Goal: Task Accomplishment & Management: Manage account settings

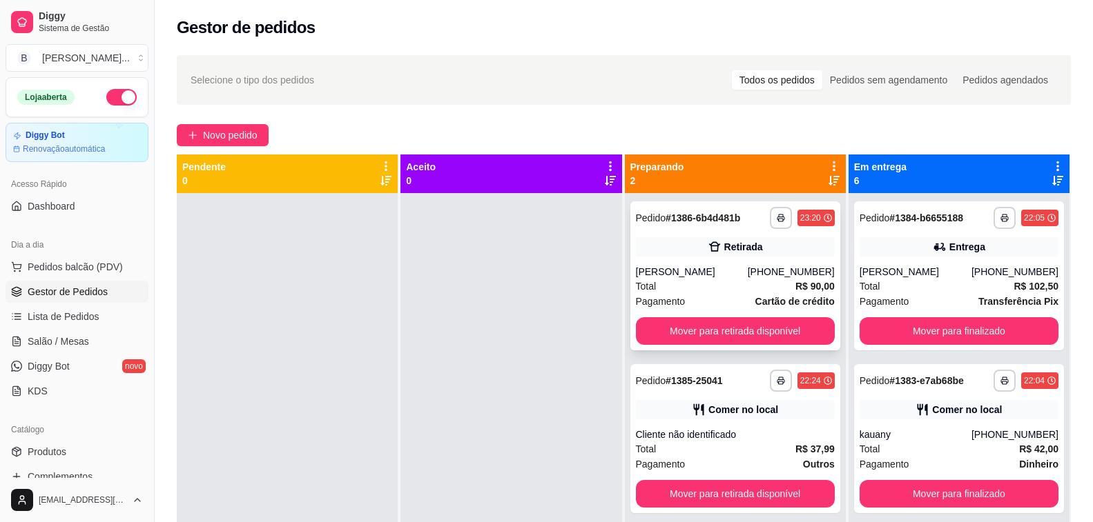
scroll to position [39, 0]
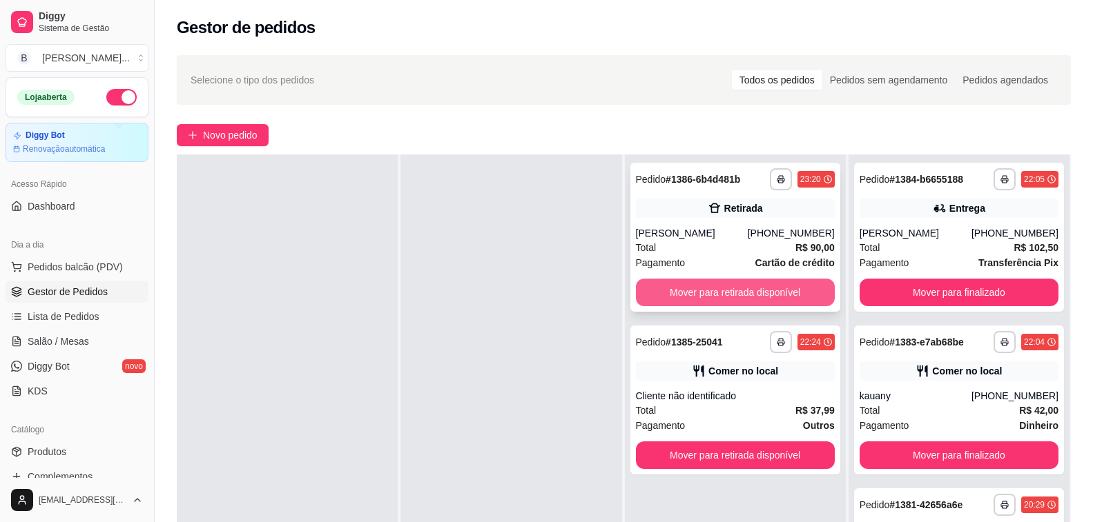
click at [716, 288] on button "Mover para retirada disponível" at bounding box center [735, 293] width 199 height 28
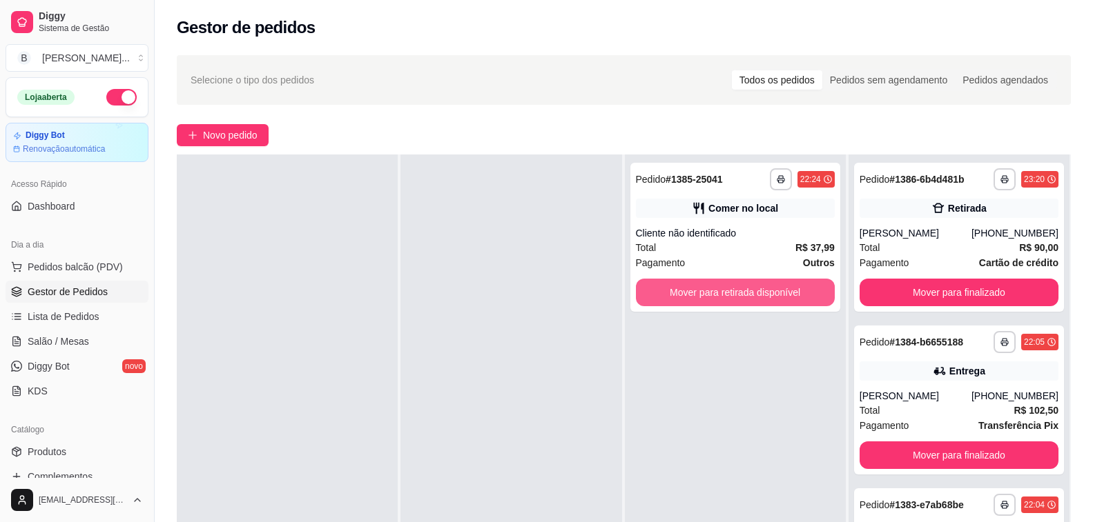
click at [716, 288] on button "Mover para retirada disponível" at bounding box center [735, 293] width 199 height 28
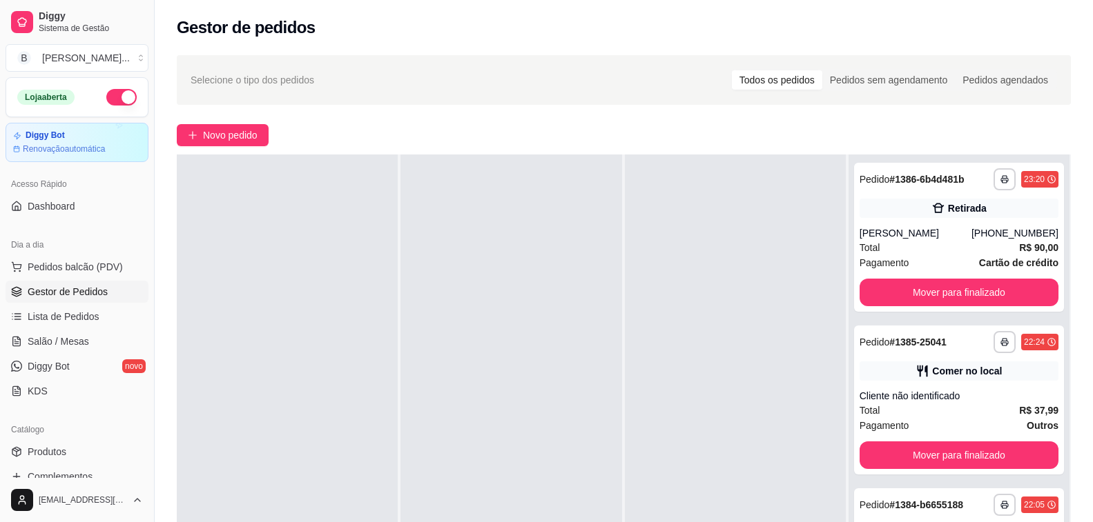
scroll to position [0, 0]
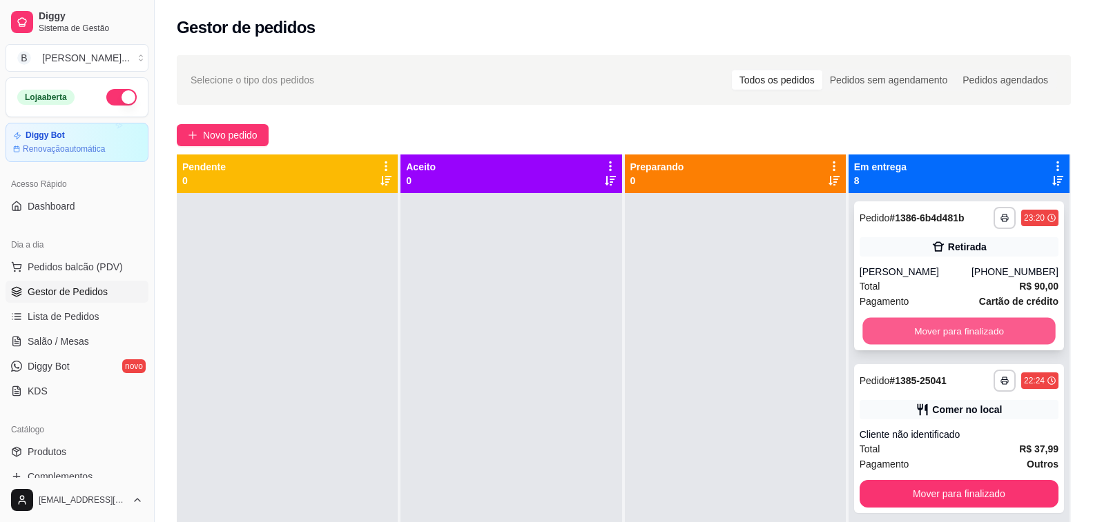
click at [892, 329] on button "Mover para finalizado" at bounding box center [958, 331] width 193 height 27
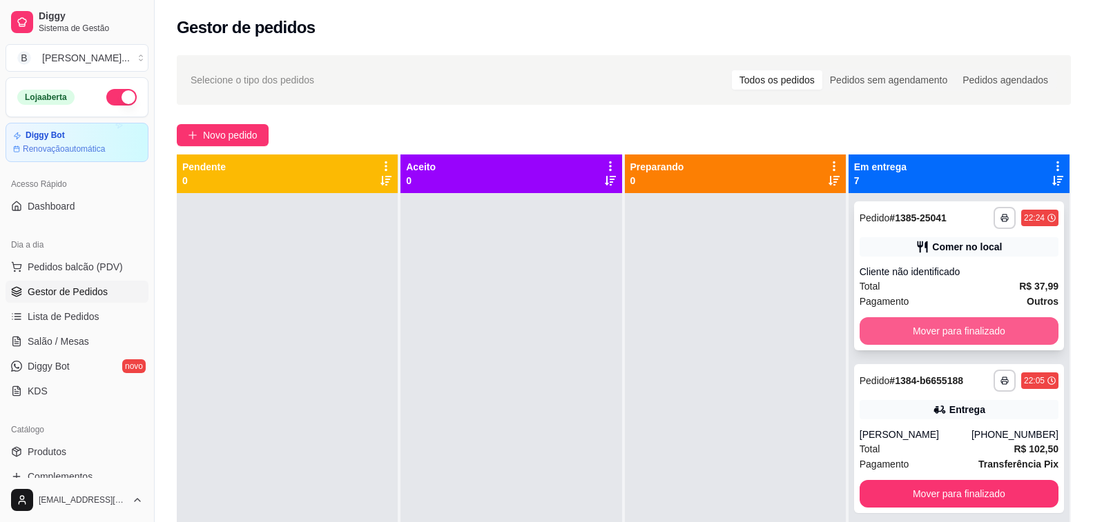
click at [903, 330] on button "Mover para finalizado" at bounding box center [958, 331] width 199 height 28
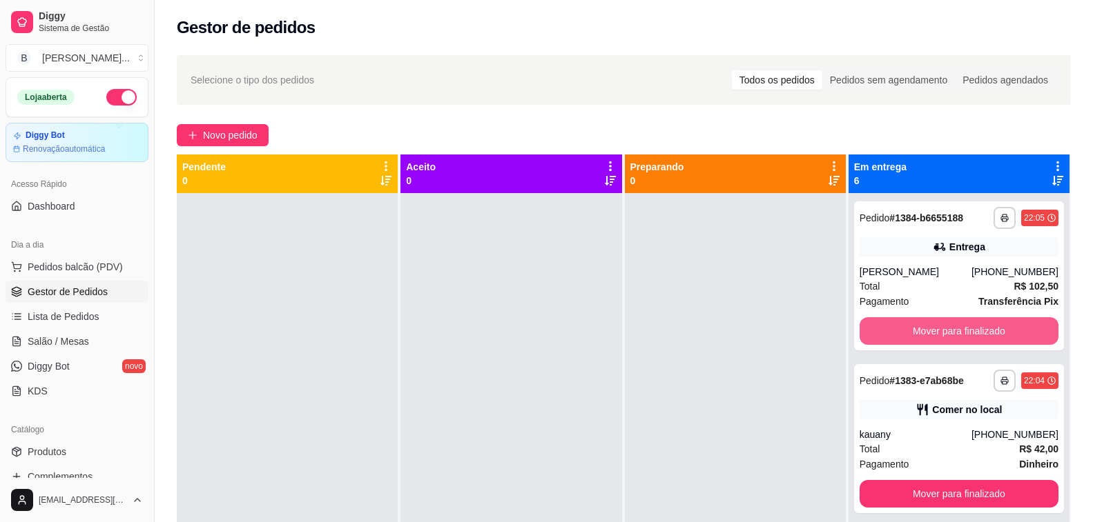
click at [903, 330] on button "Mover para finalizado" at bounding box center [958, 331] width 199 height 28
click at [899, 333] on button "Mover para finalizado" at bounding box center [958, 331] width 199 height 28
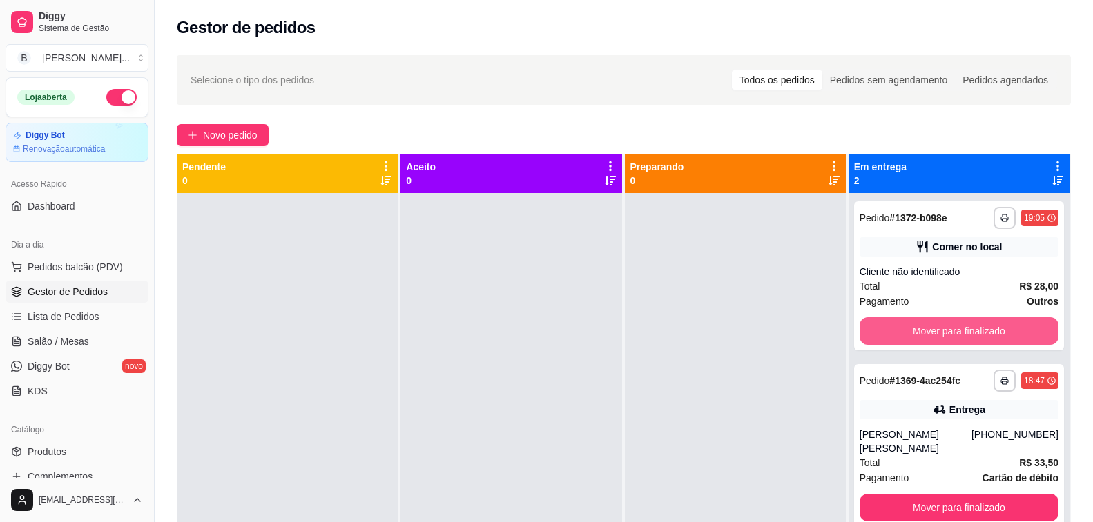
click at [899, 333] on button "Mover para finalizado" at bounding box center [958, 331] width 199 height 28
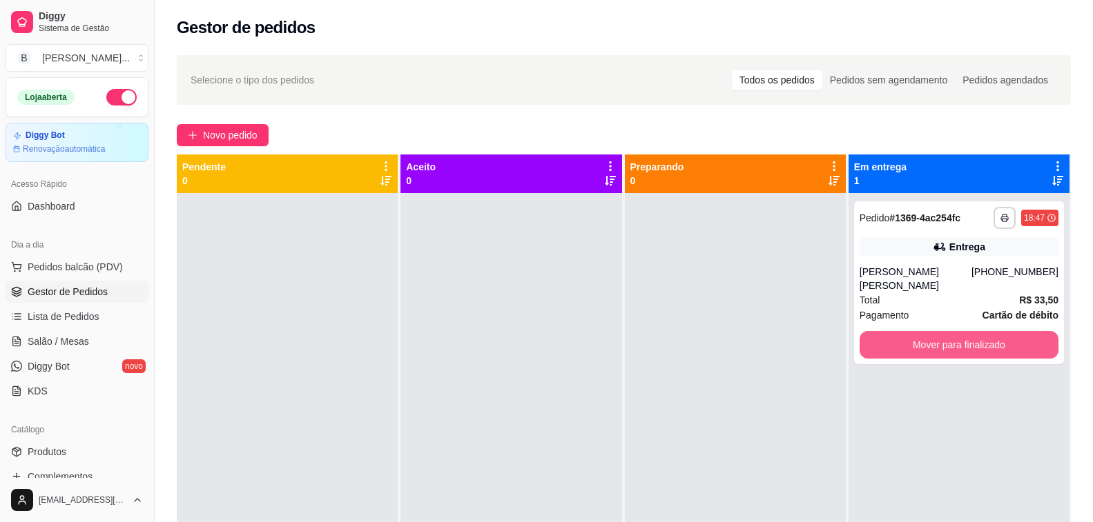
click at [899, 333] on button "Mover para finalizado" at bounding box center [958, 345] width 199 height 28
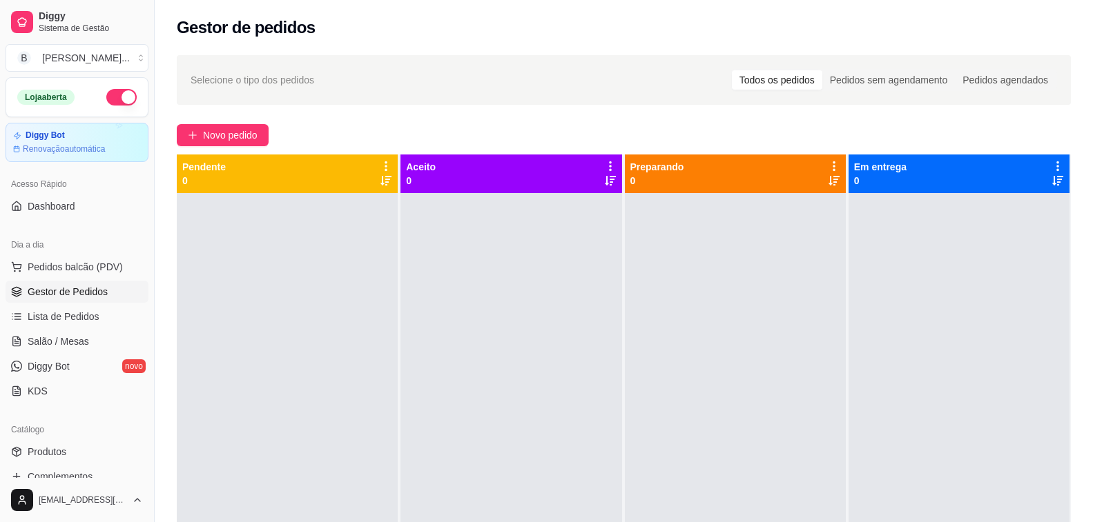
click at [106, 95] on button "button" at bounding box center [121, 97] width 30 height 17
